Goal: Task Accomplishment & Management: Complete application form

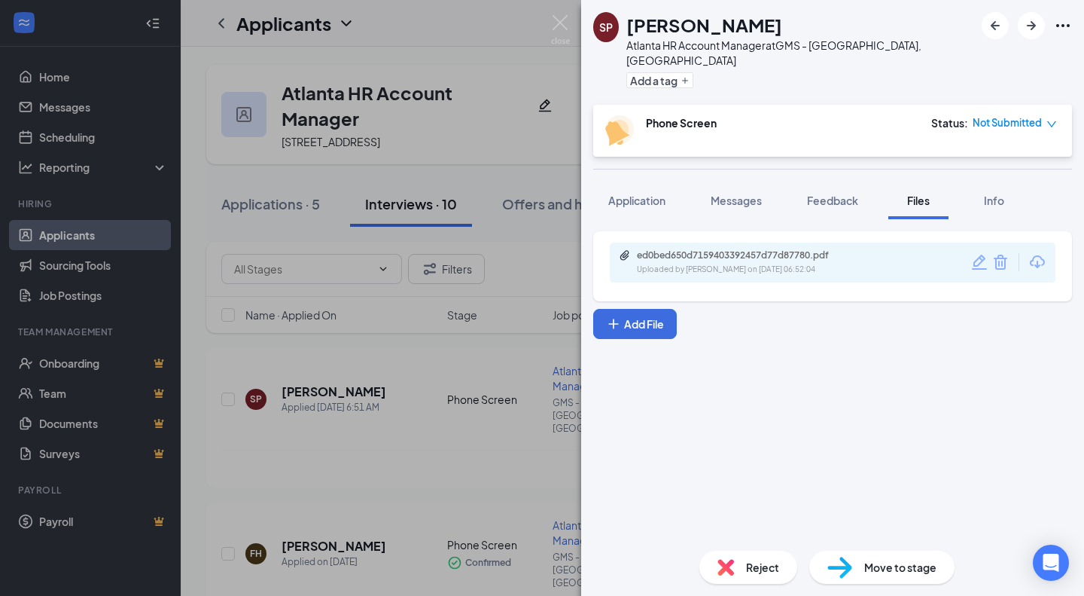
click at [542, 8] on div "SP Sofie Pedersen Atlanta HR Account Manager at GMS - Atlanta, GA Add a tag Pho…" at bounding box center [542, 298] width 1084 height 596
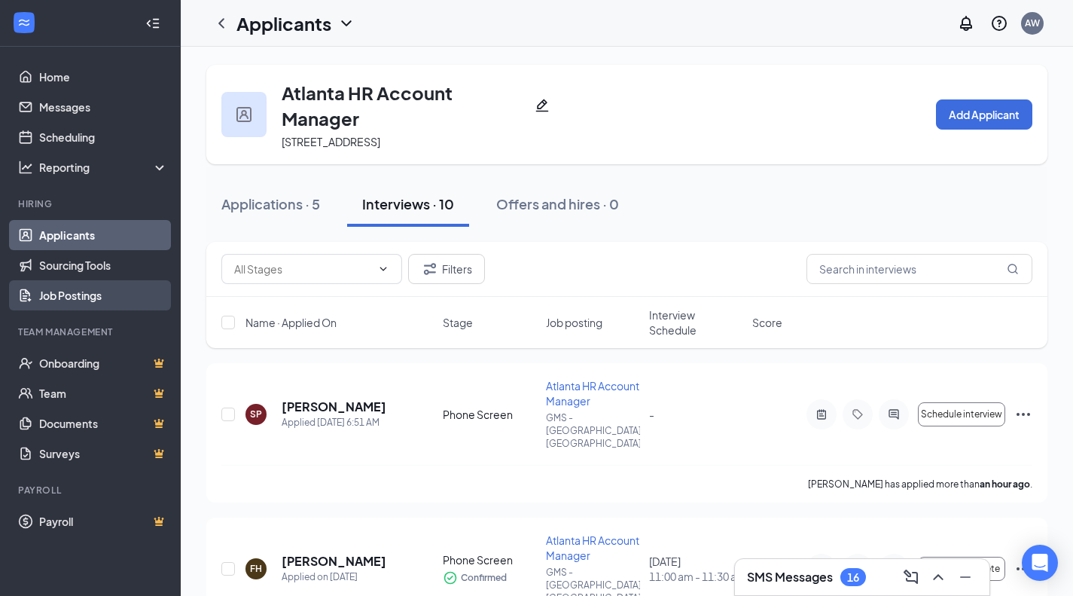
click at [84, 294] on link "Job Postings" at bounding box center [103, 295] width 129 height 30
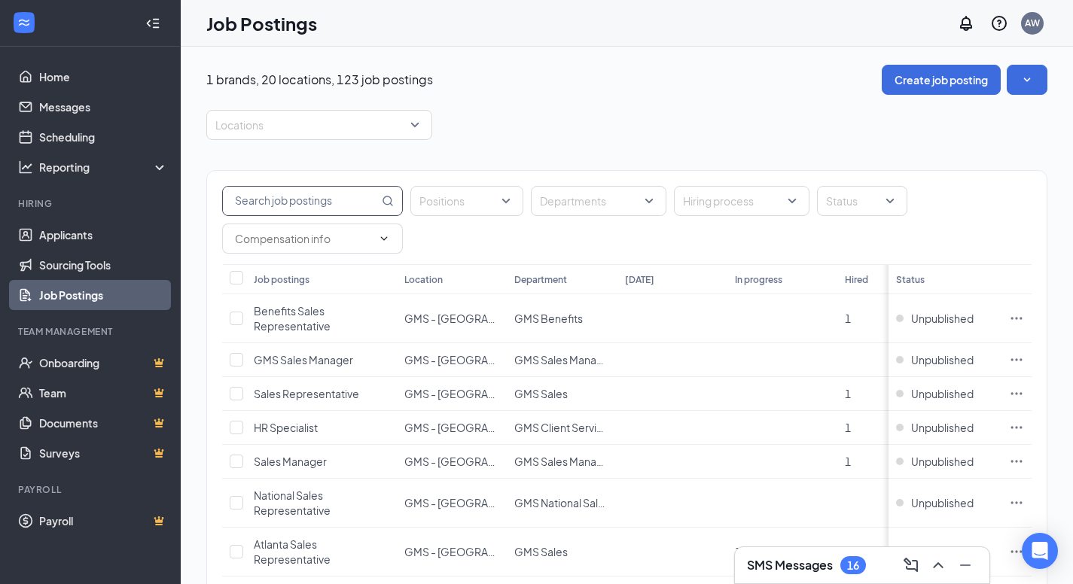
click at [327, 200] on input "text" at bounding box center [301, 201] width 156 height 29
click at [845, 194] on div at bounding box center [855, 201] width 68 height 24
click at [862, 275] on span "Published" at bounding box center [874, 277] width 49 height 14
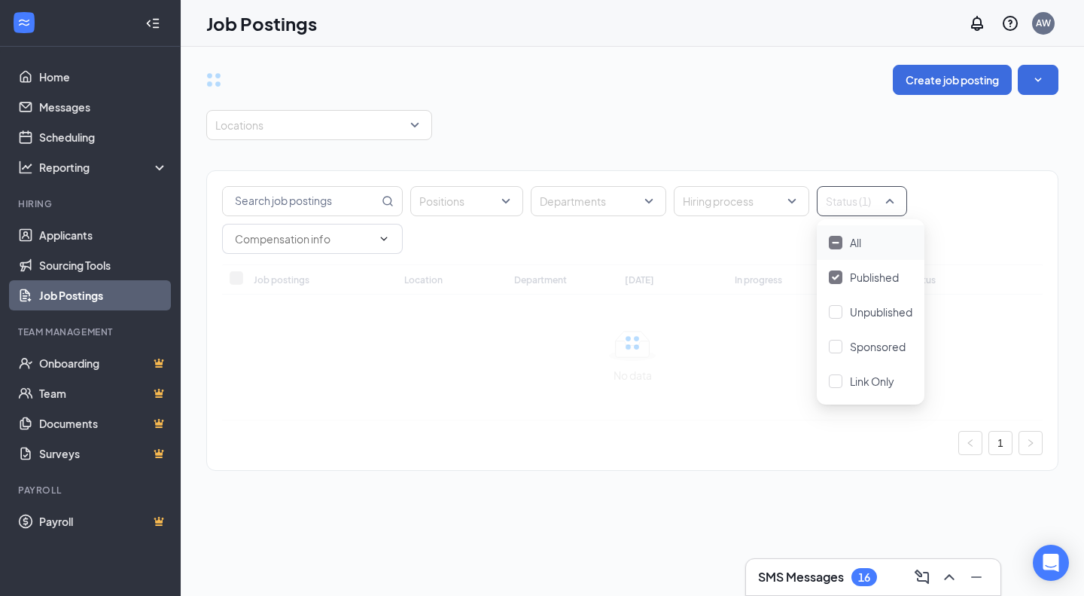
click at [665, 98] on div "Create job posting Locations Positions Departments Hiring process Status (1) Jo…" at bounding box center [632, 275] width 852 height 421
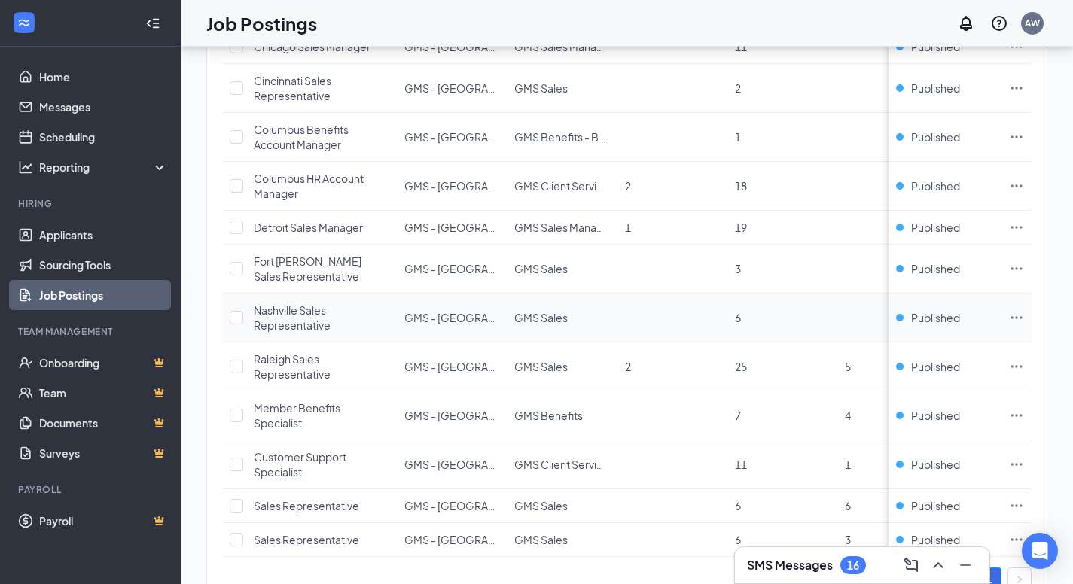
scroll to position [429, 0]
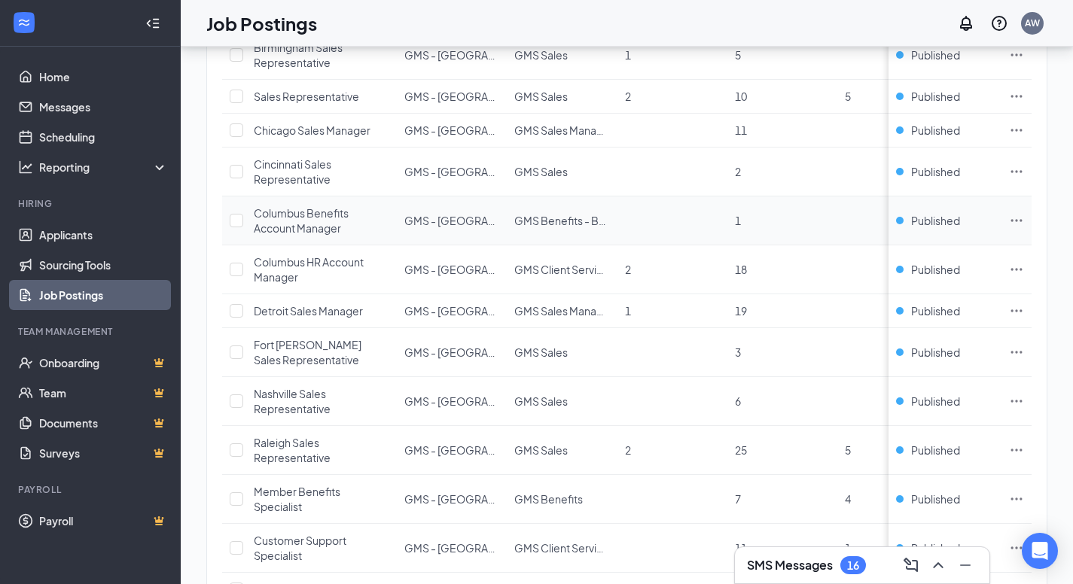
click at [310, 224] on span "Columbus Benefits Account Manager" at bounding box center [301, 220] width 95 height 29
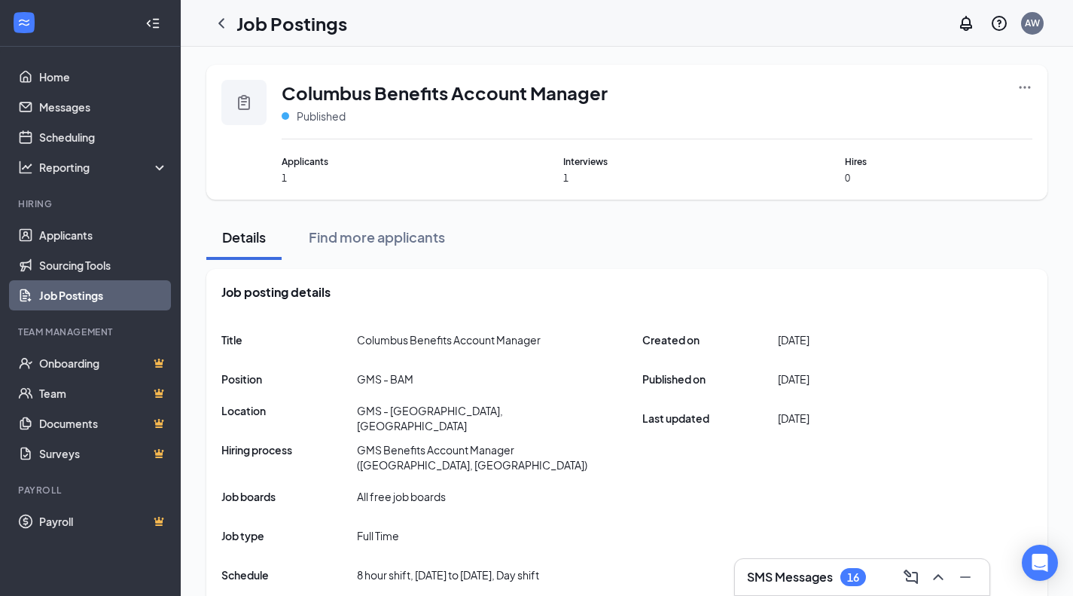
click at [1031, 80] on div "Columbus Benefits Account Manager Published Applicants 1 Interviews 1 Hires 0" at bounding box center [626, 132] width 841 height 135
click at [1028, 81] on icon "Ellipses" at bounding box center [1024, 87] width 15 height 15
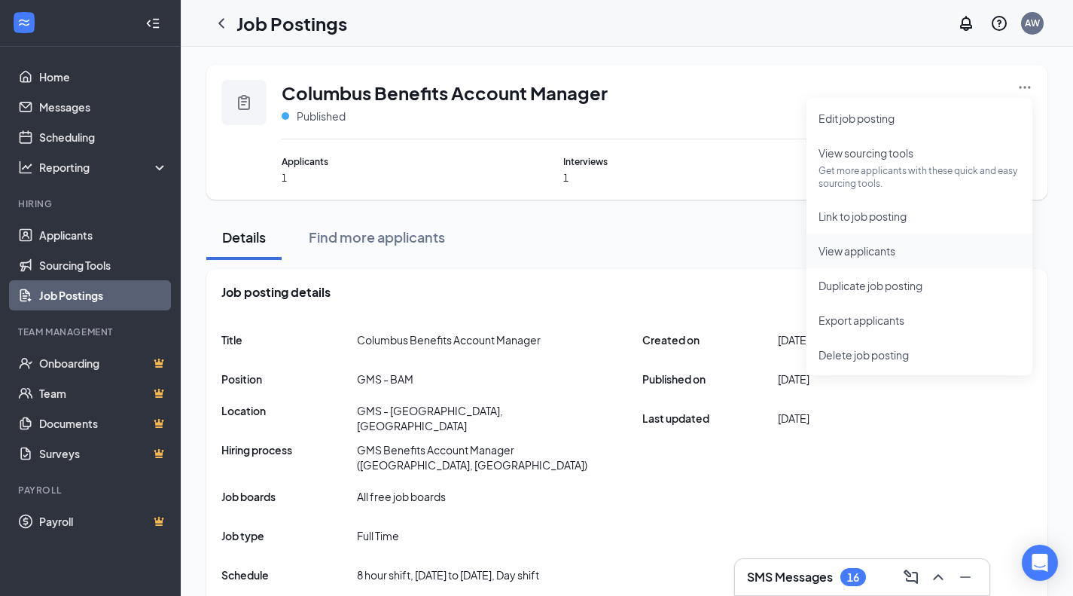
click at [900, 237] on li "View applicants" at bounding box center [919, 250] width 226 height 35
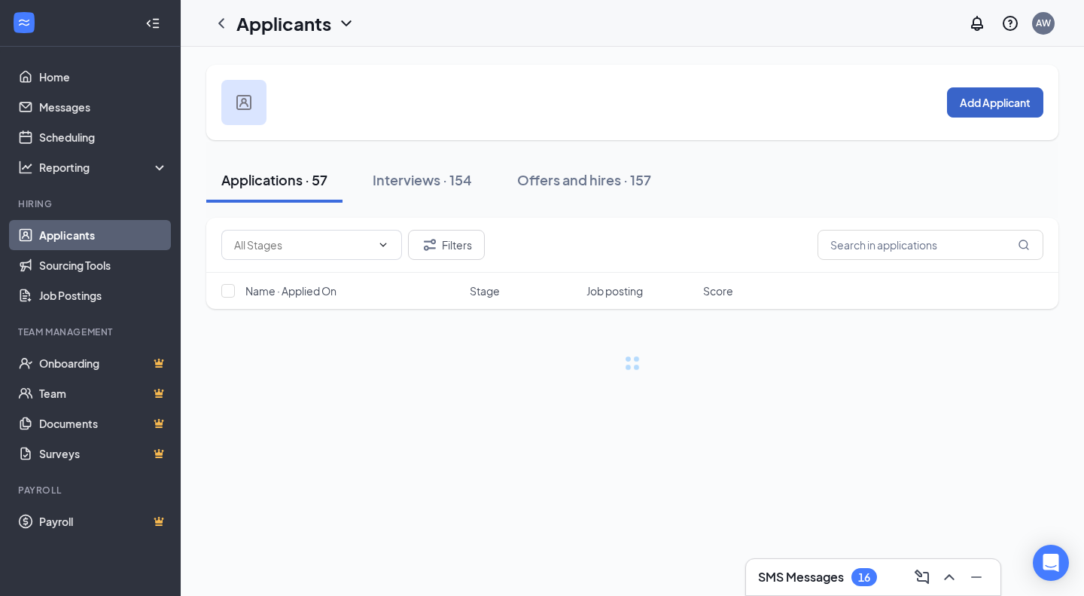
click at [980, 99] on button "Add Applicant" at bounding box center [995, 102] width 96 height 30
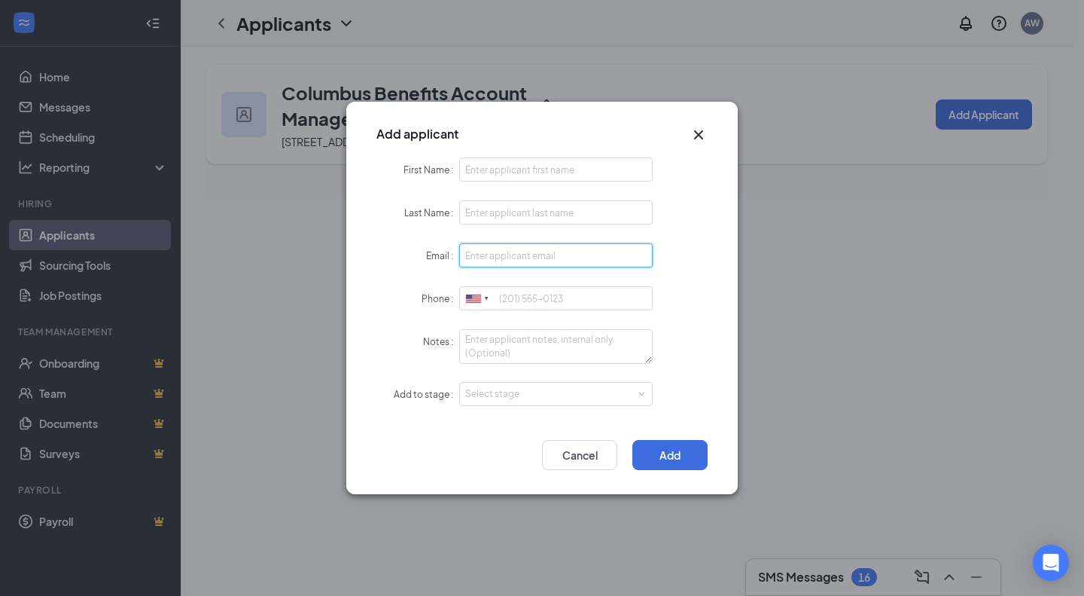
click at [490, 250] on input "Email" at bounding box center [556, 255] width 194 height 24
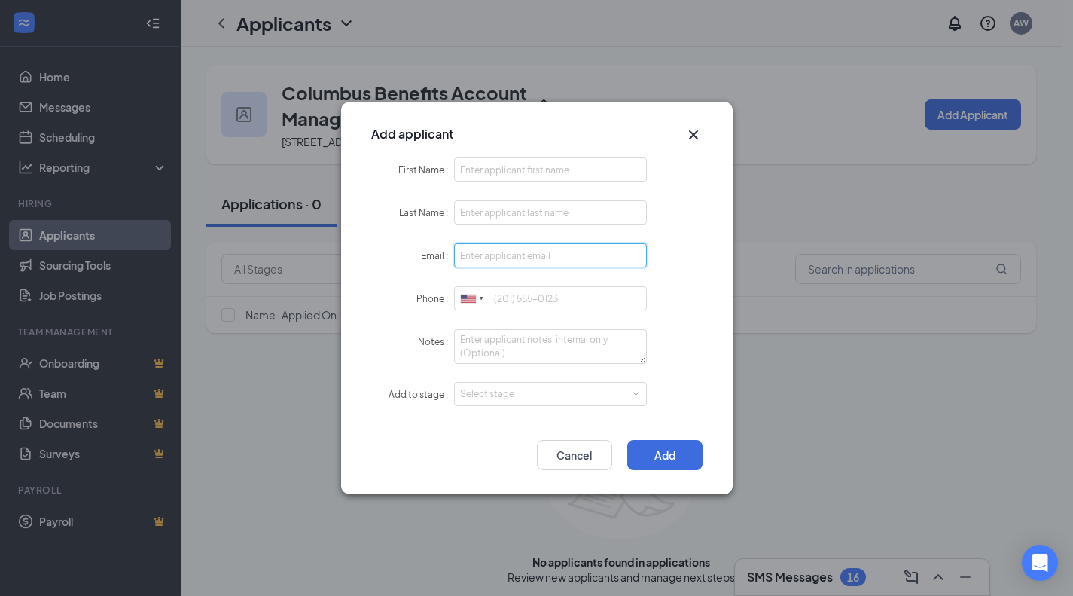
paste input "[EMAIL_ADDRESS][DOMAIN_NAME]"
type input "[EMAIL_ADDRESS][DOMAIN_NAME]"
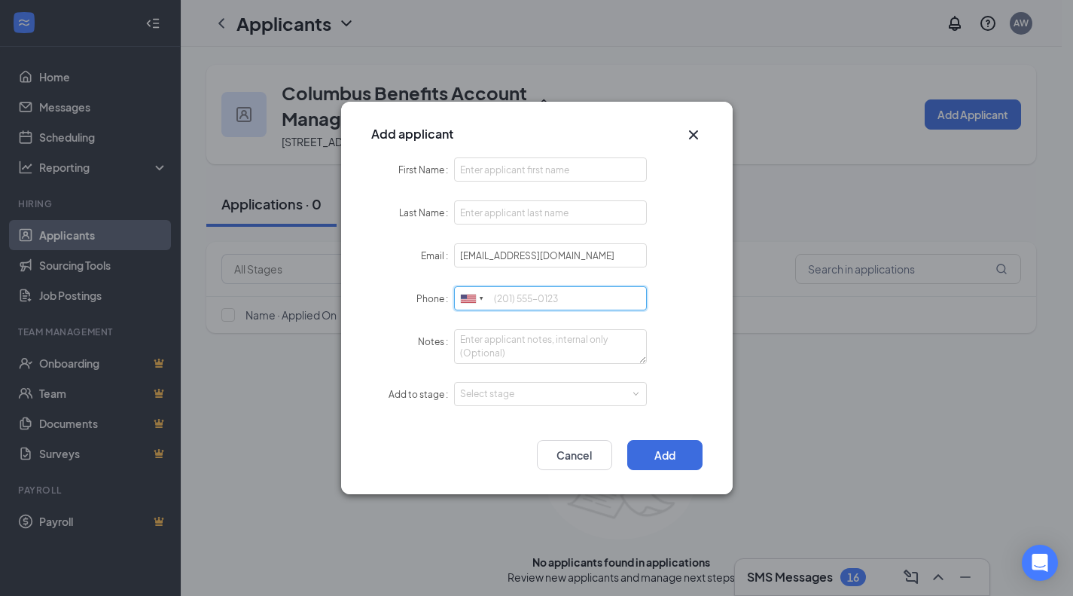
click at [540, 309] on input "Phone" at bounding box center [551, 298] width 194 height 24
paste input "[PHONE_NUMBER]"
type input "[PHONE_NUMBER]"
click at [491, 172] on input "First Name" at bounding box center [551, 169] width 194 height 24
paste input "[PERSON_NAME]"
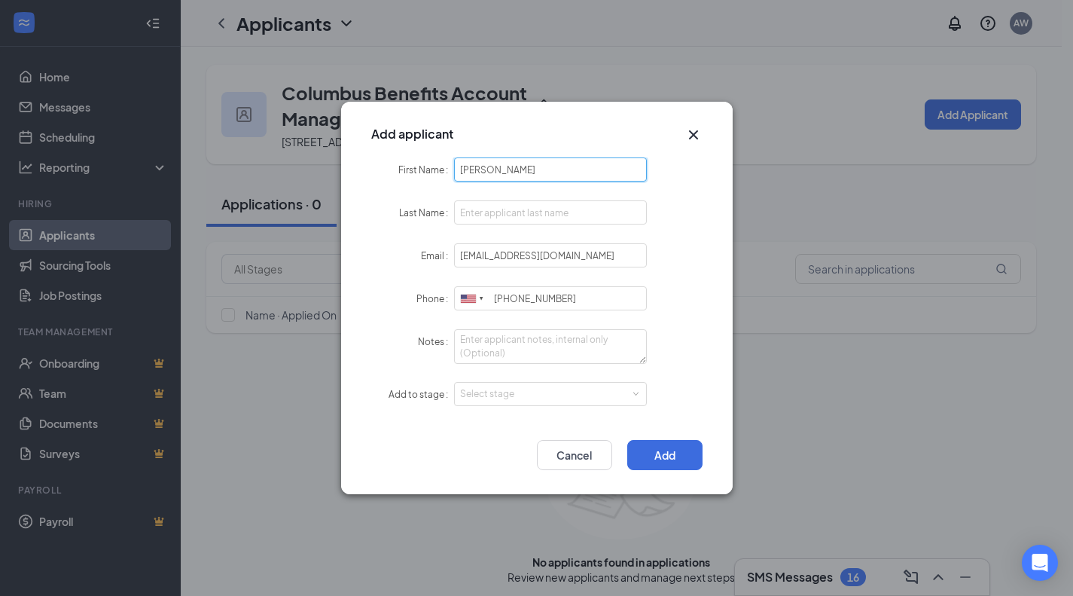
click at [517, 166] on input "[PERSON_NAME]" at bounding box center [551, 169] width 194 height 24
type input "[PERSON_NAME]"
click at [505, 211] on input "Last Name" at bounding box center [551, 212] width 194 height 24
paste input "[PERSON_NAME]"
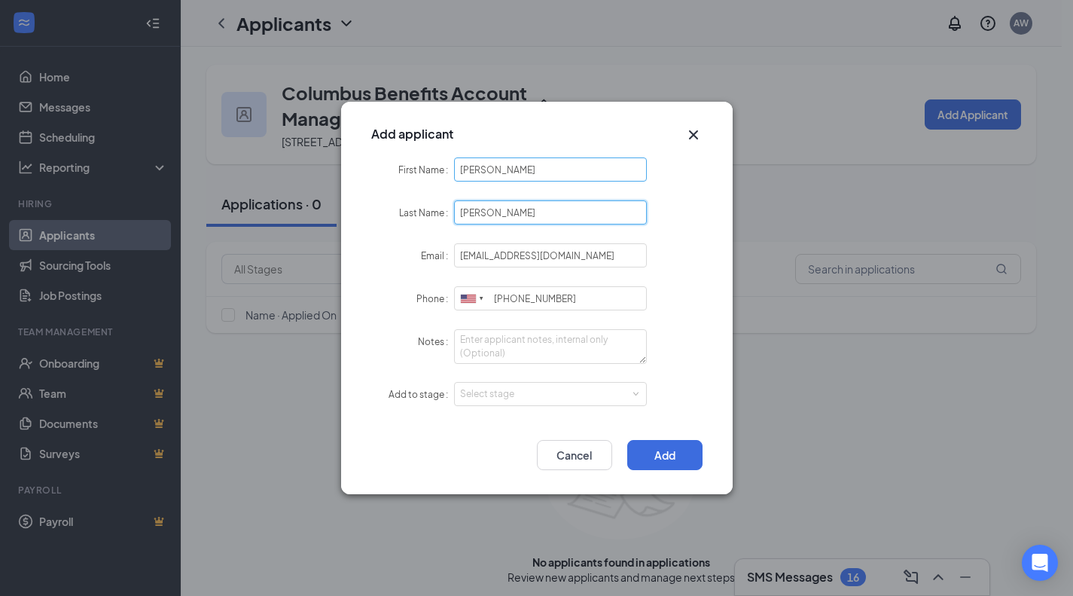
type input "[PERSON_NAME]"
click at [508, 164] on input "[PERSON_NAME]" at bounding box center [551, 169] width 194 height 24
type input "Savannah"
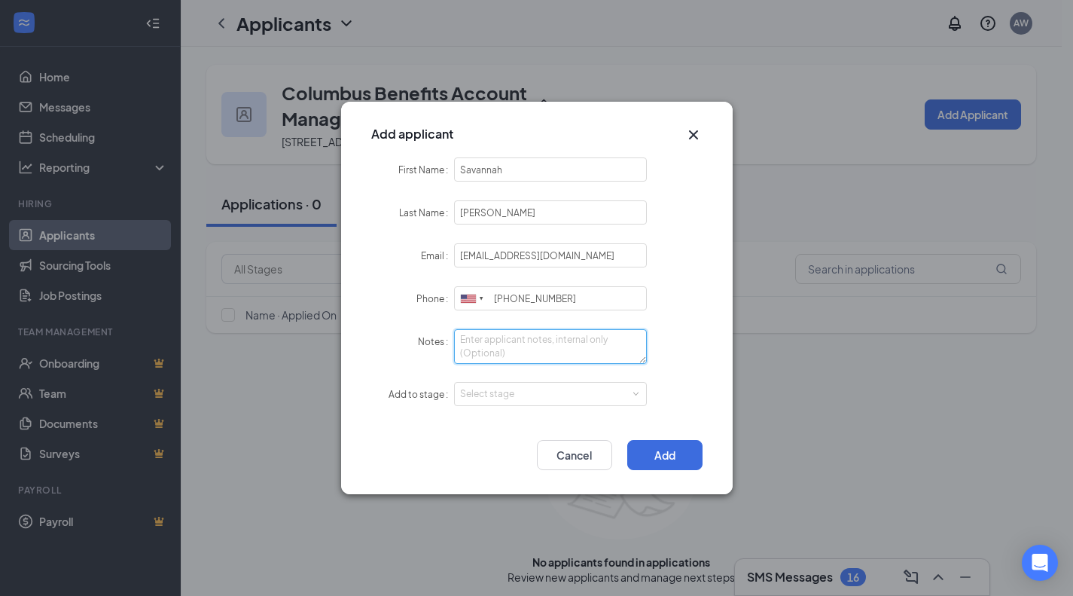
click at [540, 346] on textarea "Notes" at bounding box center [551, 346] width 194 height 35
type textarea "LI - Sourced"
click at [543, 385] on div "Select stage" at bounding box center [550, 394] width 181 height 23
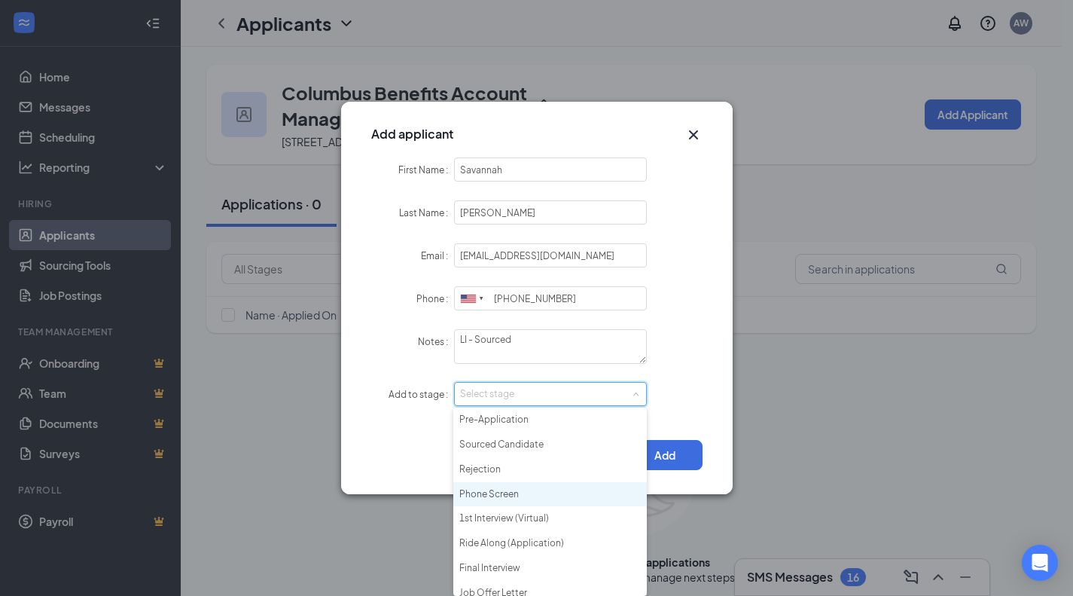
click at [544, 499] on li "Phone Screen" at bounding box center [550, 494] width 194 height 25
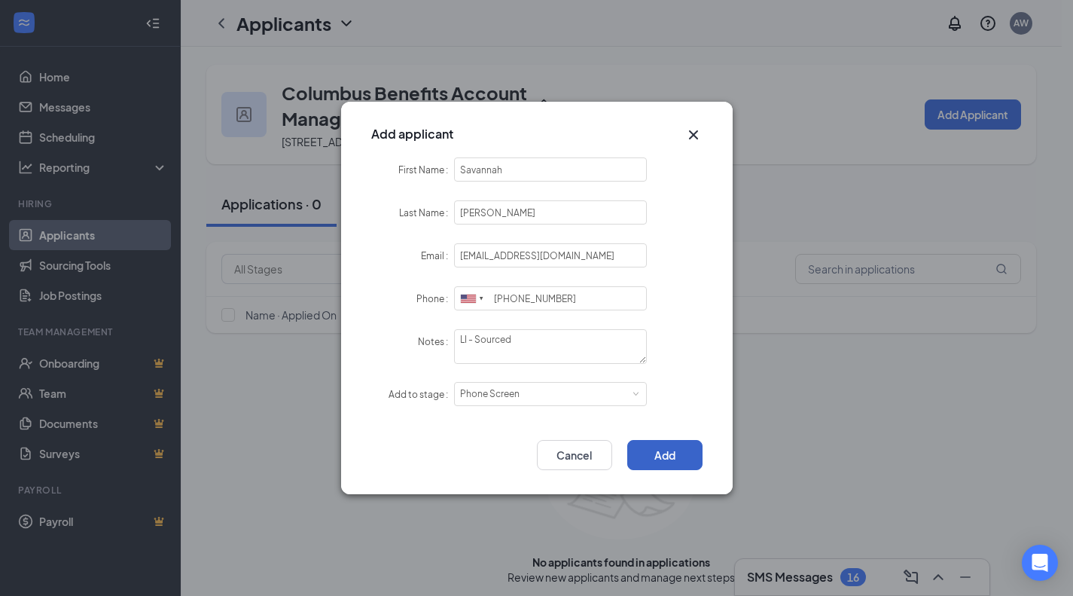
click at [684, 460] on button "Add" at bounding box center [664, 455] width 75 height 30
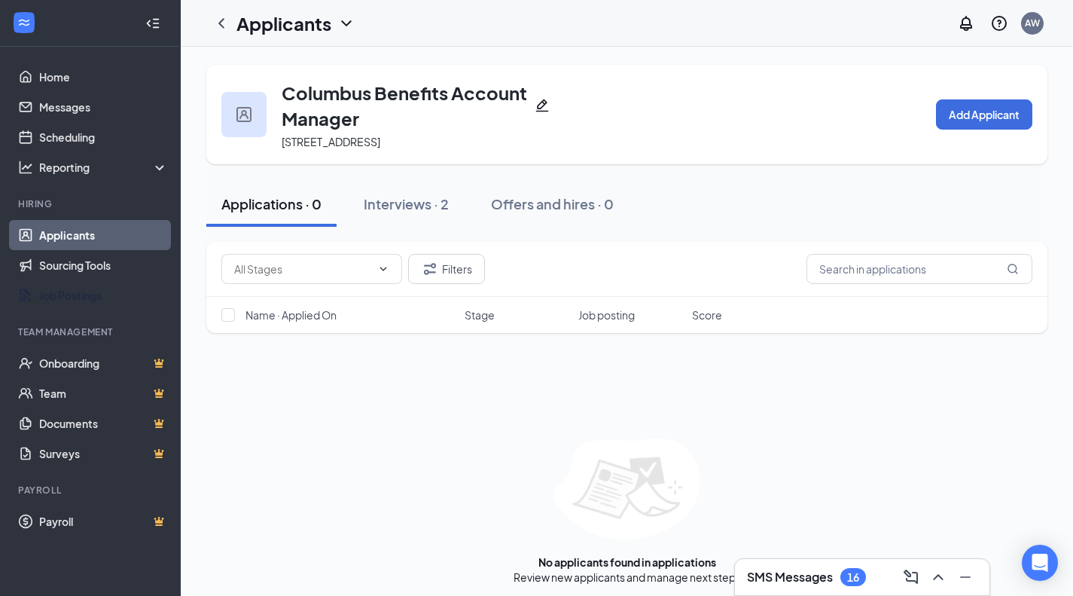
click at [101, 294] on link "Job Postings" at bounding box center [103, 295] width 129 height 30
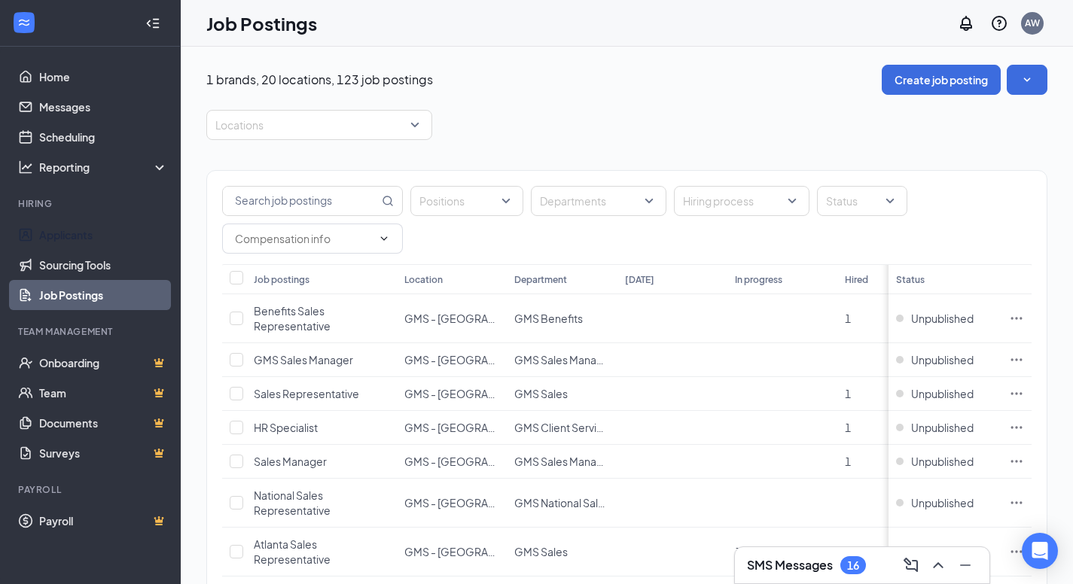
click at [84, 232] on link "Applicants" at bounding box center [103, 235] width 129 height 30
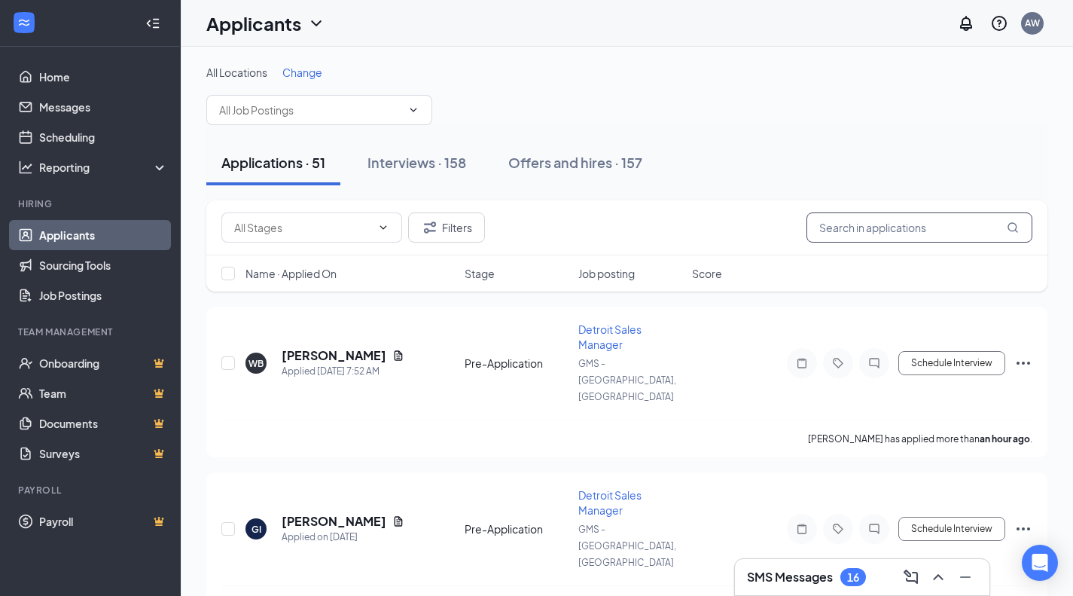
click at [907, 226] on input "text" at bounding box center [919, 227] width 226 height 30
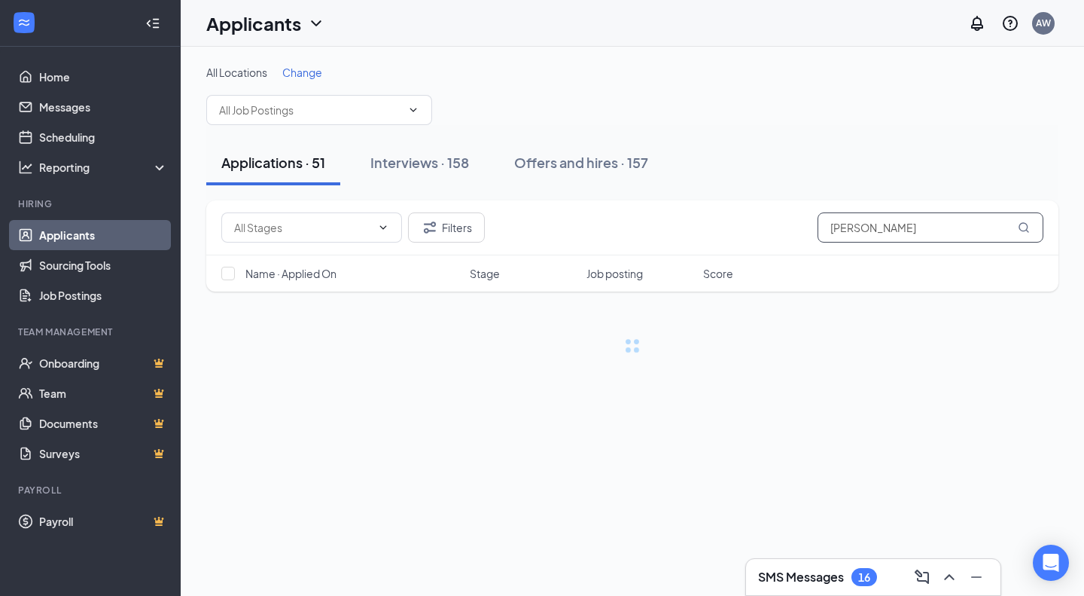
type input "[PERSON_NAME]"
click at [386, 160] on div "Interviews · 158" at bounding box center [419, 162] width 99 height 19
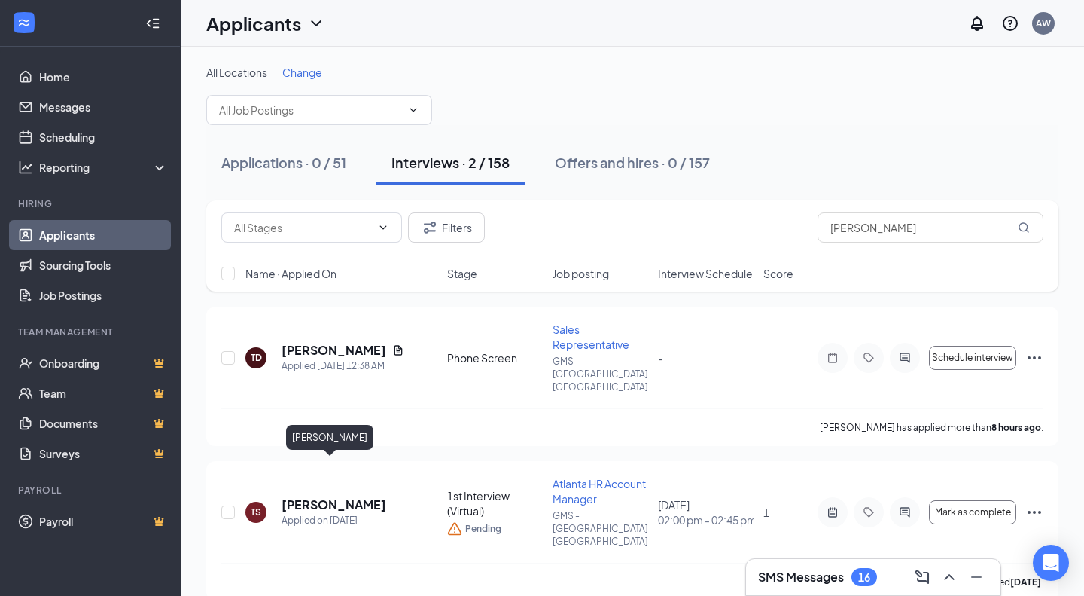
click at [300, 496] on h5 "[PERSON_NAME]" at bounding box center [334, 504] width 105 height 17
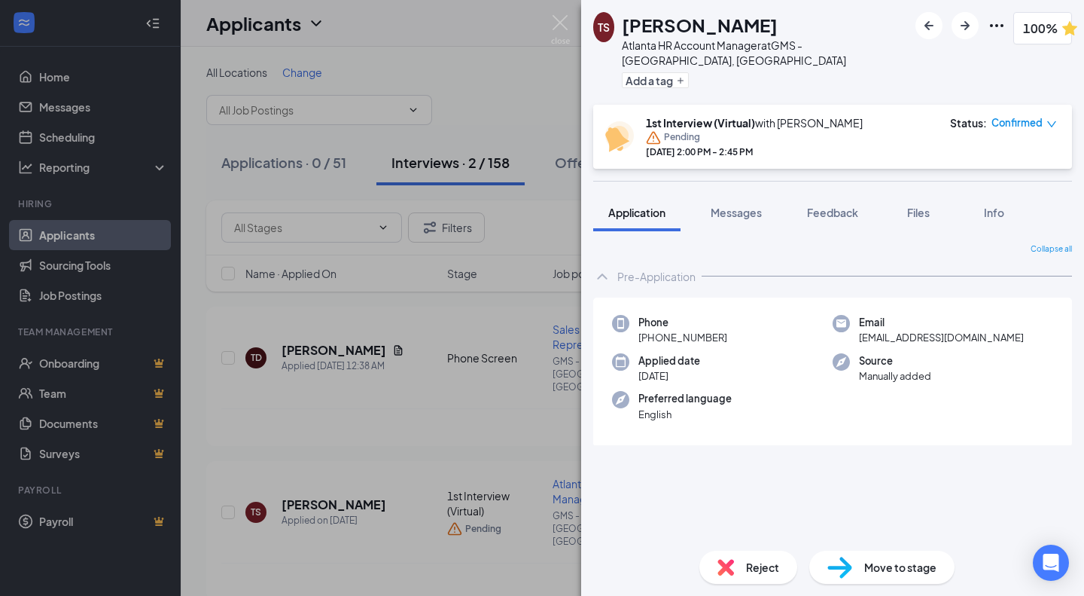
click at [904, 556] on div "Move to stage" at bounding box center [881, 566] width 145 height 33
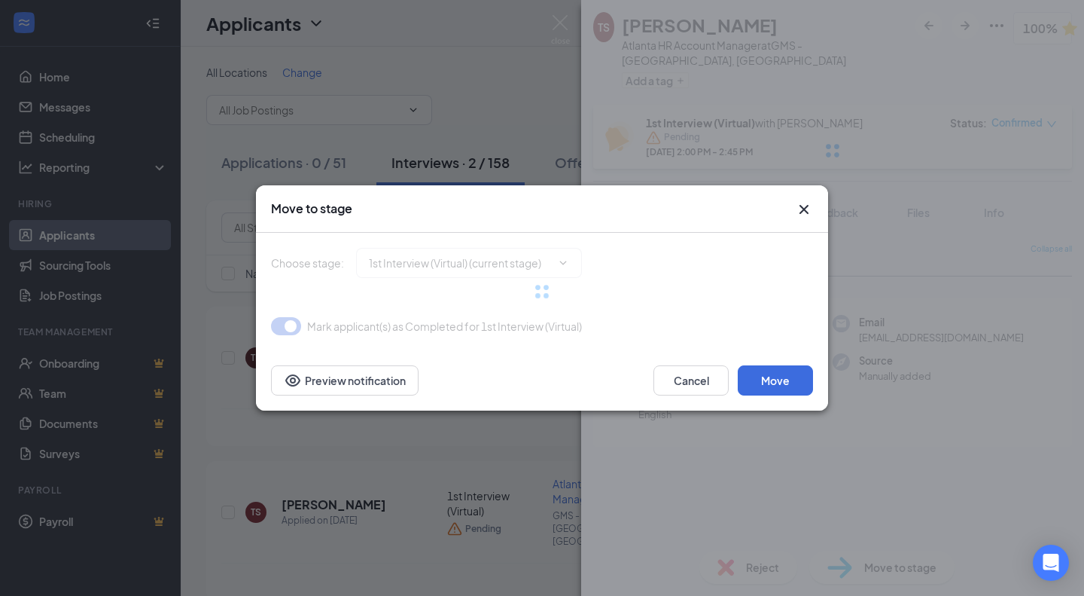
type input "Ride Along (Application) (next stage)"
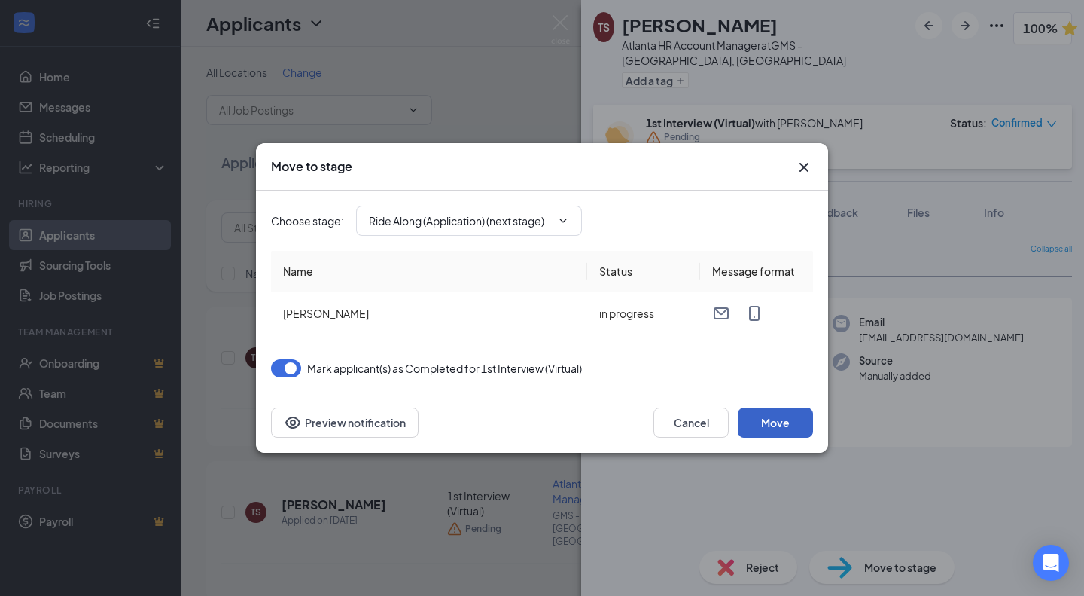
click at [778, 421] on button "Move" at bounding box center [775, 422] width 75 height 30
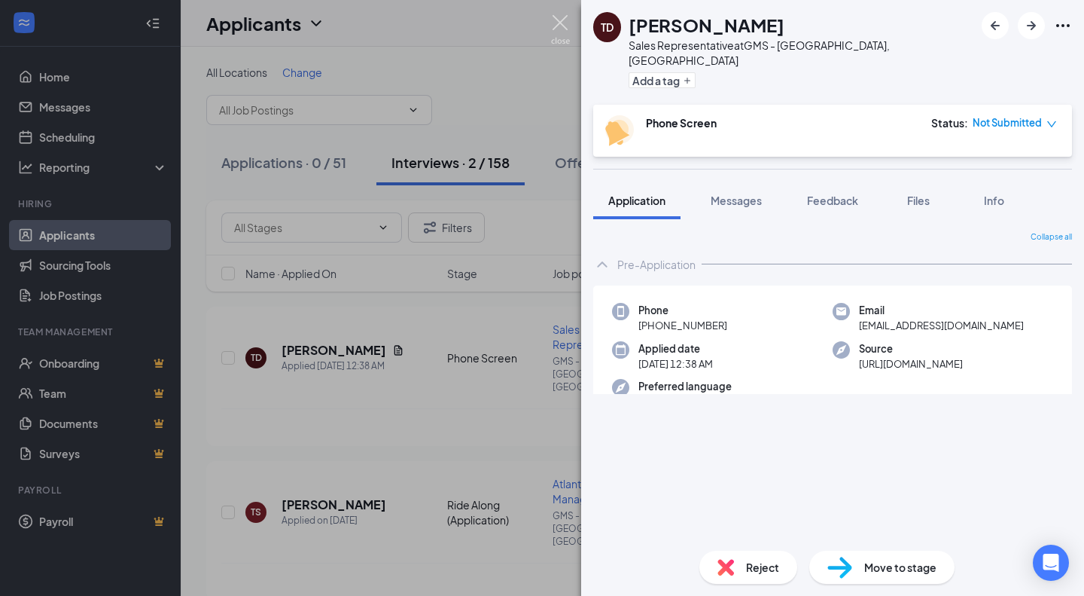
click at [561, 30] on img at bounding box center [560, 29] width 19 height 29
